Goal: Information Seeking & Learning: Learn about a topic

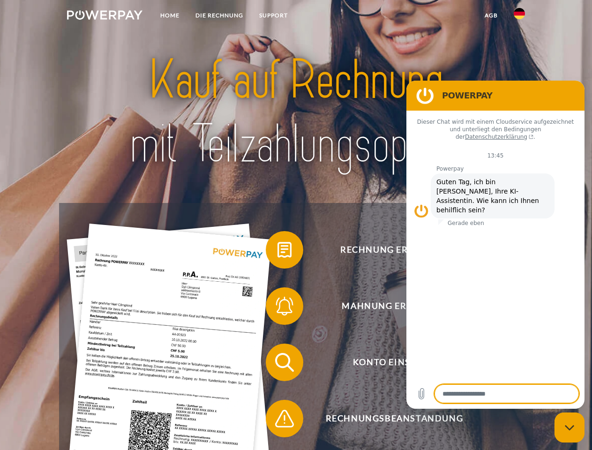
click at [105, 16] on img at bounding box center [105, 14] width 76 height 9
click at [520, 16] on img at bounding box center [519, 13] width 11 height 11
click at [491, 15] on link "agb" at bounding box center [491, 15] width 29 height 17
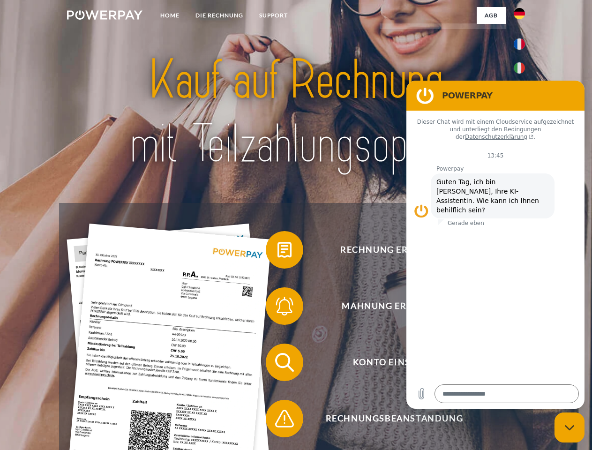
click at [278, 252] on span at bounding box center [270, 250] width 47 height 47
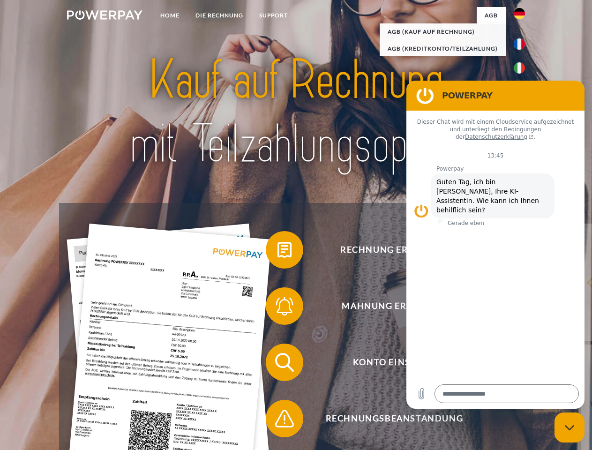
click at [278, 308] on span at bounding box center [270, 306] width 47 height 47
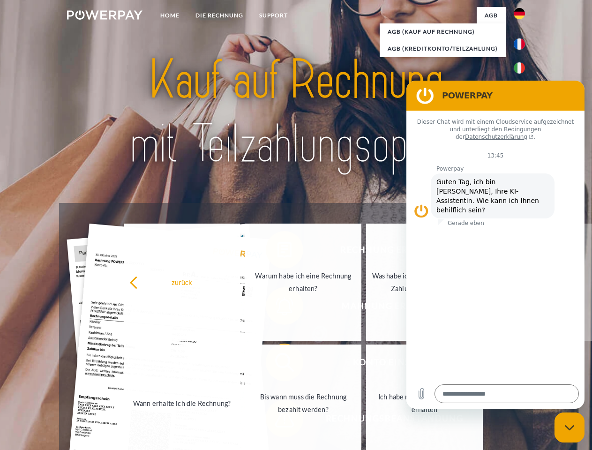
click at [278, 364] on link "Bis wann muss die Rechnung bezahlt werden?" at bounding box center [303, 403] width 117 height 117
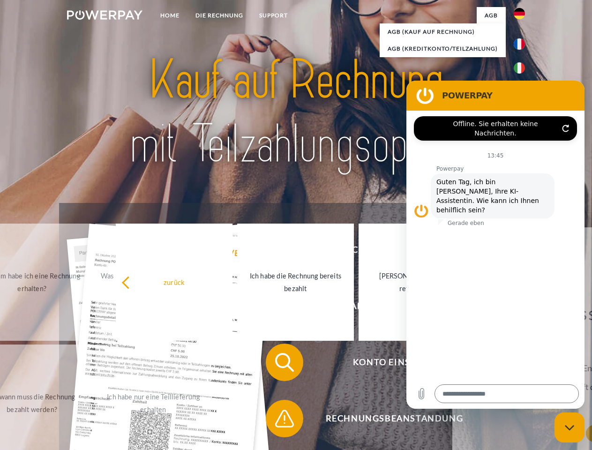
click at [278, 421] on span at bounding box center [270, 418] width 47 height 47
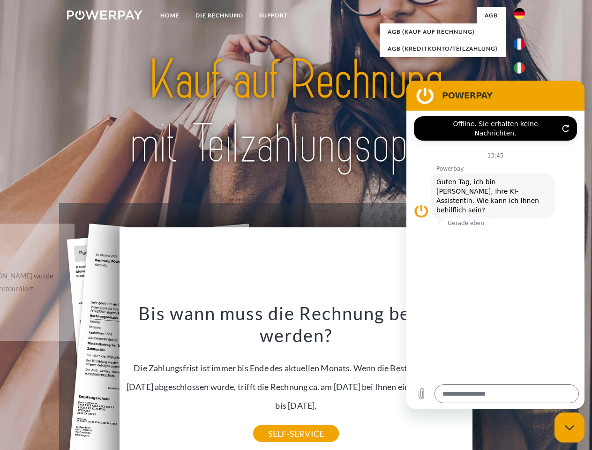
click at [570, 428] on icon "Messaging-Fenster schließen" at bounding box center [570, 428] width 10 height 6
type textarea "*"
